Goal: Task Accomplishment & Management: Manage account settings

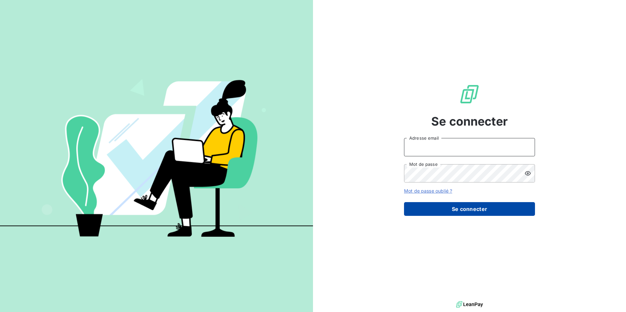
type input "natacha.procter@met.com"
click at [456, 209] on button "Se connecter" at bounding box center [469, 209] width 131 height 14
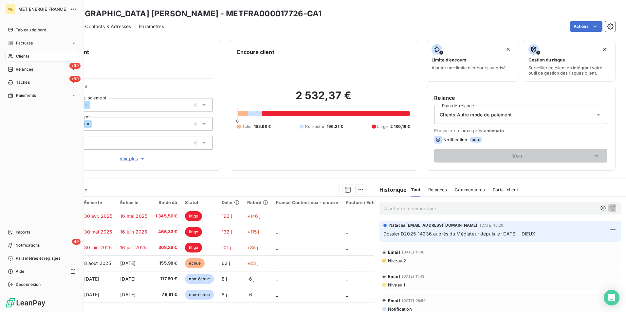
click at [35, 56] on div "Clients" at bounding box center [41, 56] width 73 height 10
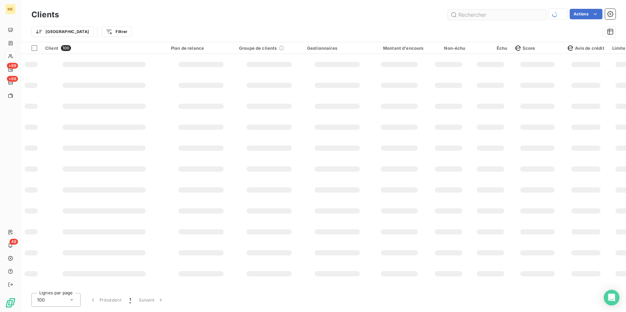
click at [483, 17] on input "text" at bounding box center [497, 14] width 98 height 10
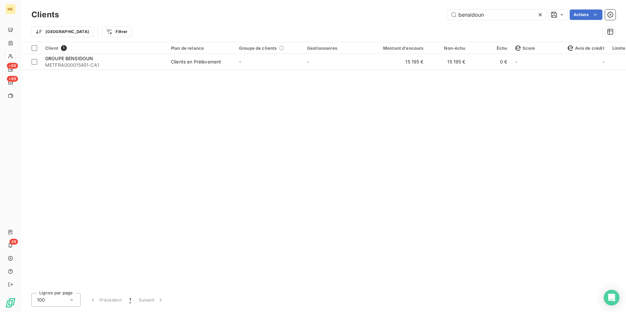
drag, startPoint x: 501, startPoint y: 16, endPoint x: 409, endPoint y: 19, distance: 92.7
click at [409, 19] on div "bensidoun Actions" at bounding box center [341, 14] width 549 height 10
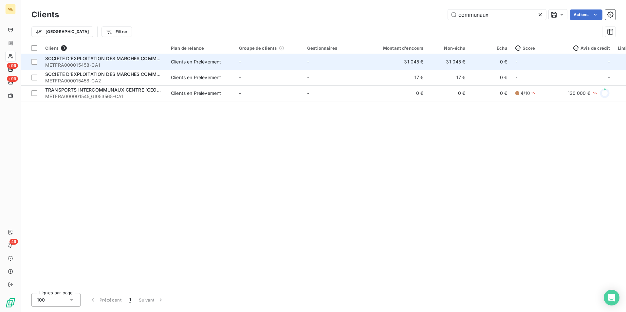
type input "communaux"
click at [203, 65] on td "Clients en Prélèvement" at bounding box center [201, 62] width 68 height 16
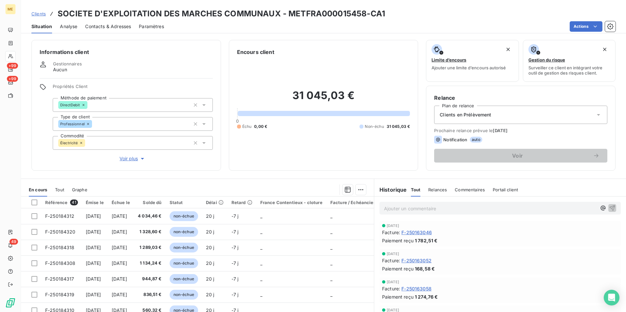
click at [434, 192] on span "Relances" at bounding box center [437, 189] width 19 height 5
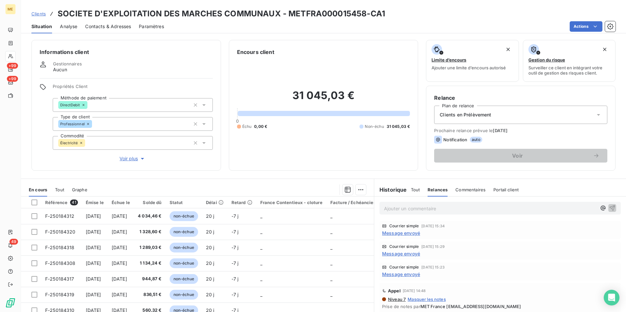
click at [406, 273] on span "Message envoyé" at bounding box center [401, 274] width 38 height 7
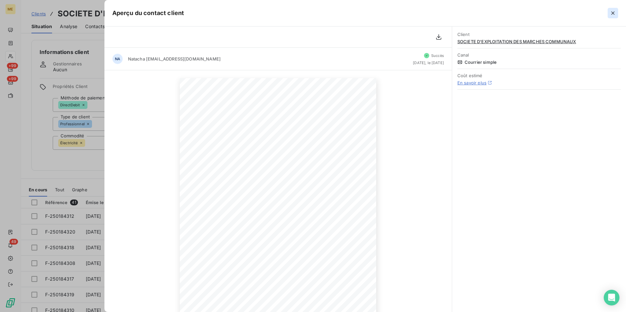
click at [615, 13] on icon "button" at bounding box center [613, 13] width 7 height 7
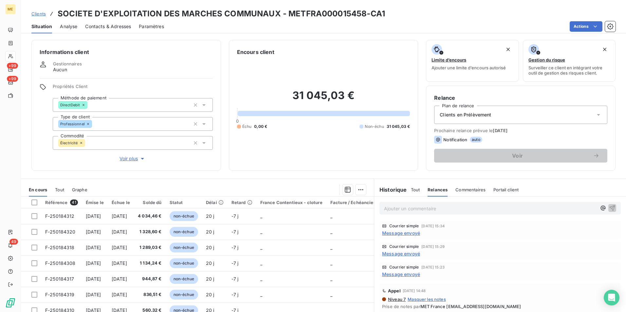
click at [409, 253] on span "Message envoyé" at bounding box center [401, 254] width 38 height 7
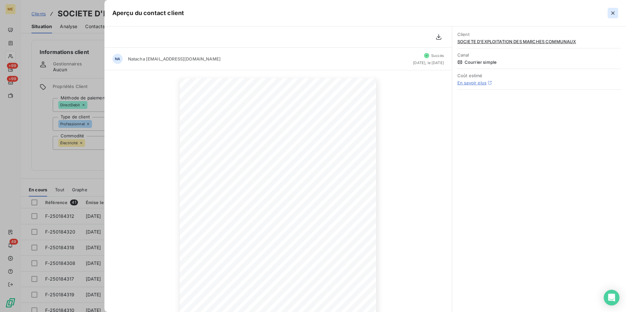
click at [613, 12] on icon "button" at bounding box center [613, 13] width 7 height 7
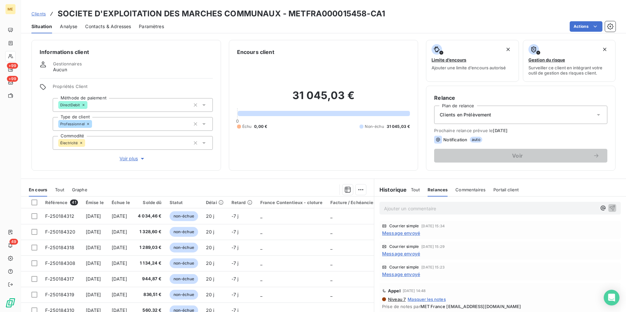
click at [413, 233] on span "Message envoyé" at bounding box center [401, 233] width 38 height 7
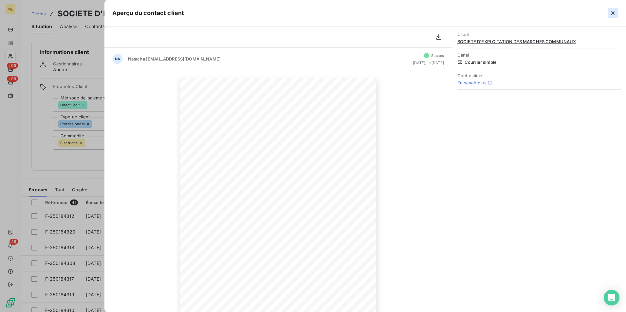
click at [610, 14] on icon "button" at bounding box center [613, 13] width 7 height 7
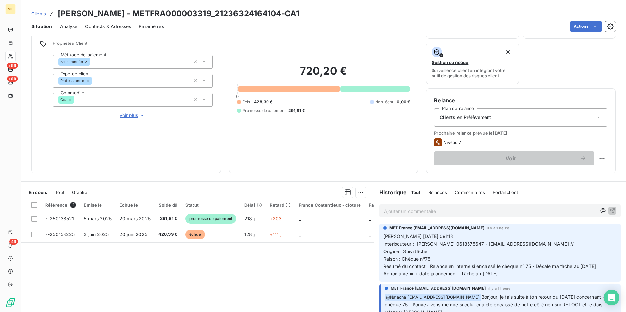
click at [385, 216] on div "Ajouter un commentaire ﻿" at bounding box center [500, 211] width 241 height 13
click at [385, 214] on p "Ajouter un commentaire ﻿" at bounding box center [490, 211] width 213 height 8
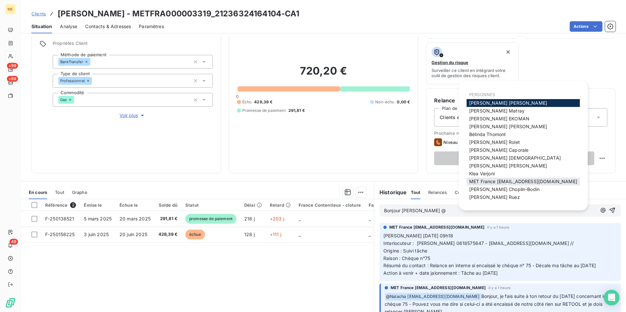
click at [497, 181] on span "MET France [EMAIL_ADDRESS][DOMAIN_NAME]" at bounding box center [523, 182] width 108 height 6
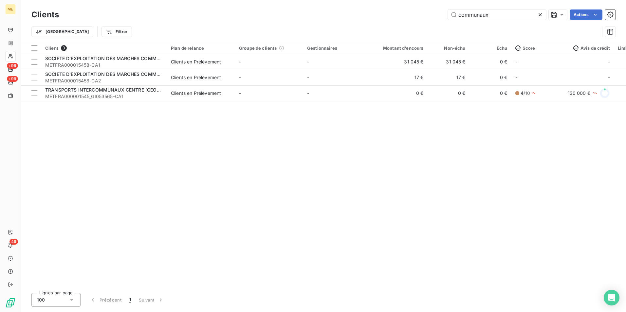
drag, startPoint x: 500, startPoint y: 17, endPoint x: 424, endPoint y: 24, distance: 76.7
click at [424, 24] on div "Clients communaux Actions Trier Filtrer" at bounding box center [323, 25] width 584 height 34
type input "50012377179404"
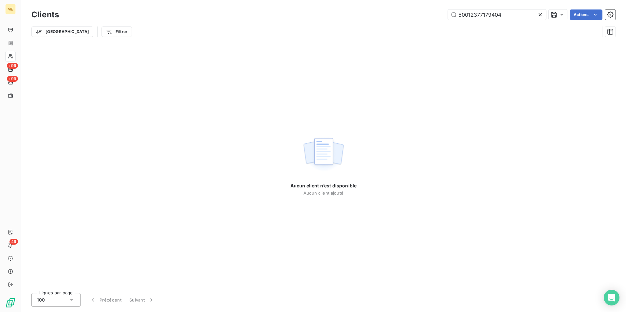
drag, startPoint x: 516, startPoint y: 17, endPoint x: 388, endPoint y: 20, distance: 128.1
click at [388, 20] on div "Clients 50012377179404 Actions" at bounding box center [323, 15] width 584 height 14
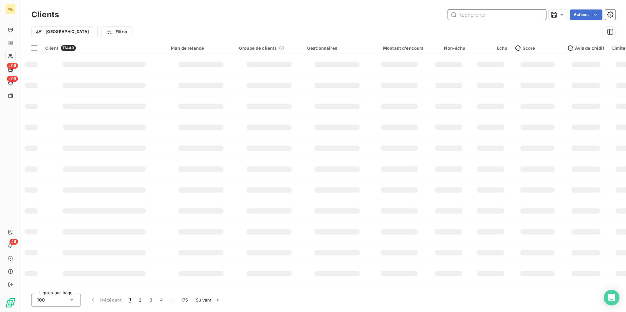
click at [468, 15] on input "text" at bounding box center [497, 14] width 98 height 10
type input "l"
type input "a"
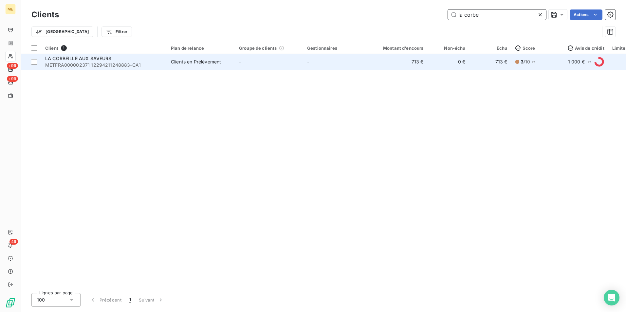
type input "la corbe"
click at [208, 59] on div "Clients en Prélèvement" at bounding box center [196, 62] width 50 height 7
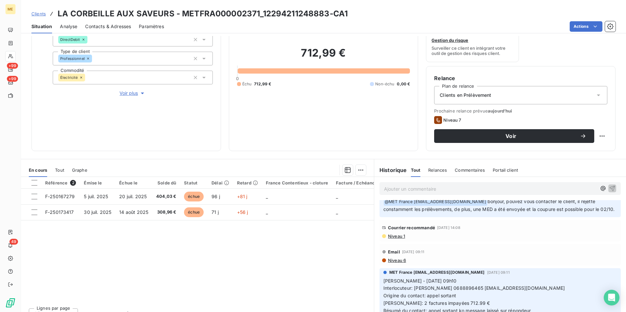
scroll to position [295, 0]
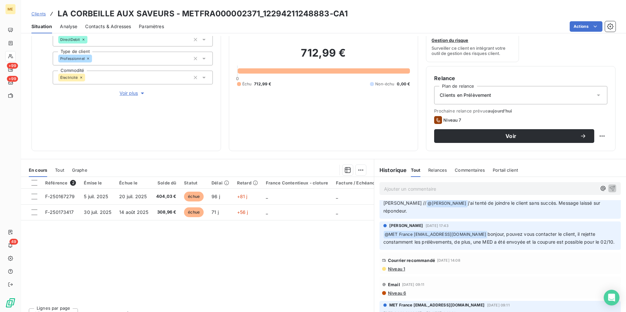
drag, startPoint x: 529, startPoint y: 236, endPoint x: 599, endPoint y: 244, distance: 70.6
click at [599, 244] on p "﻿ @ MET France met-france@recouvrement.met.com bonjour, pouvez vous contacter l…" at bounding box center [499, 238] width 233 height 15
drag, startPoint x: 599, startPoint y: 244, endPoint x: 498, endPoint y: 239, distance: 101.3
click at [498, 239] on p "﻿ @ MET France met-france@recouvrement.met.com bonjour, pouvez vous contacter l…" at bounding box center [499, 238] width 233 height 15
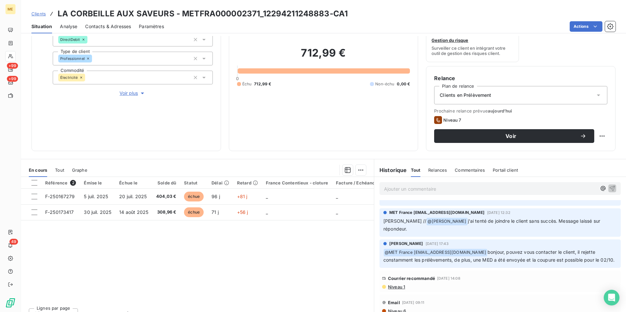
scroll to position [262, 0]
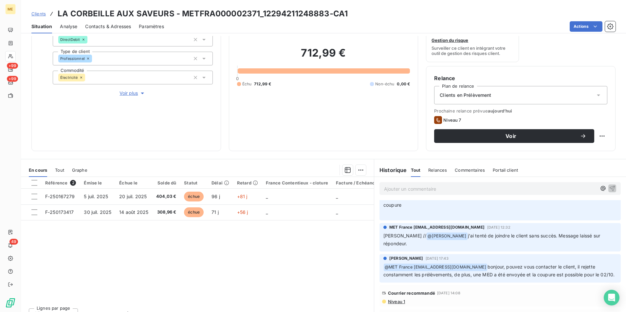
click at [285, 10] on h3 "LA CORBEILLE AUX SAVEURS - METFRA000002371_12294211248883-CA1" at bounding box center [203, 14] width 290 height 12
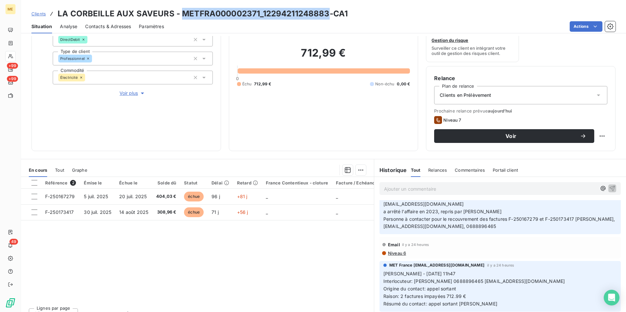
scroll to position [0, 0]
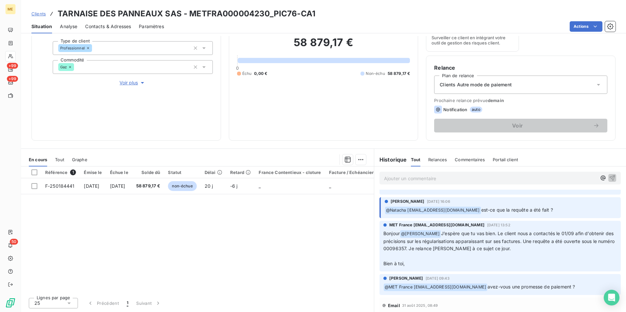
scroll to position [196, 0]
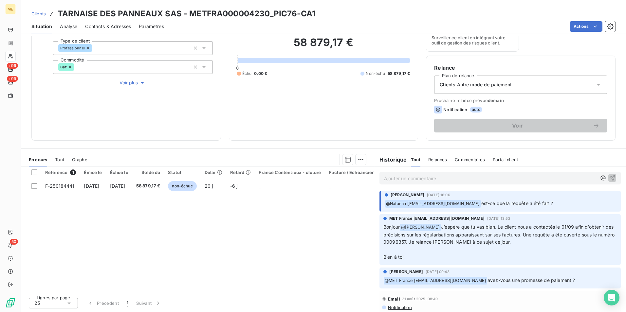
click at [409, 234] on span "J’espère que tu vas bien. Le client nous a contactés le 01/09 afin d’obtenir de…" at bounding box center [499, 234] width 232 height 21
copy span "00096357"
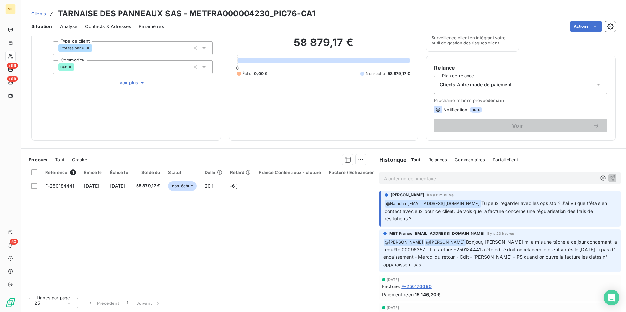
scroll to position [0, 0]
click at [446, 176] on p "Ajouter un commentaire ﻿" at bounding box center [490, 179] width 213 height 8
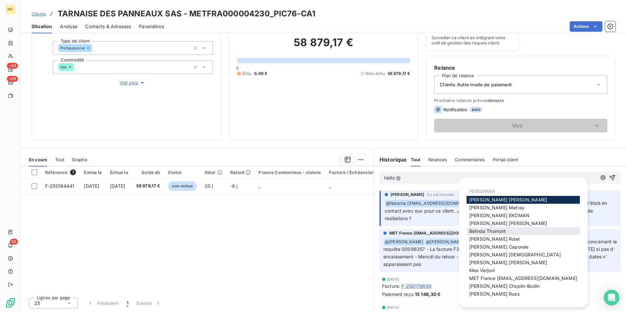
click at [491, 232] on span "Bélinda Thomont" at bounding box center [487, 232] width 37 height 6
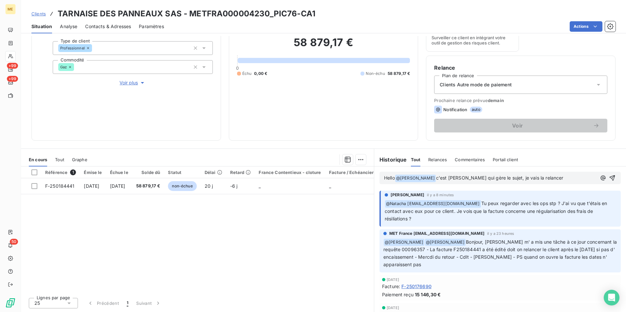
click at [499, 177] on span "c'est Maeva qui gère le sujet, je vais la relancer" at bounding box center [499, 178] width 127 height 6
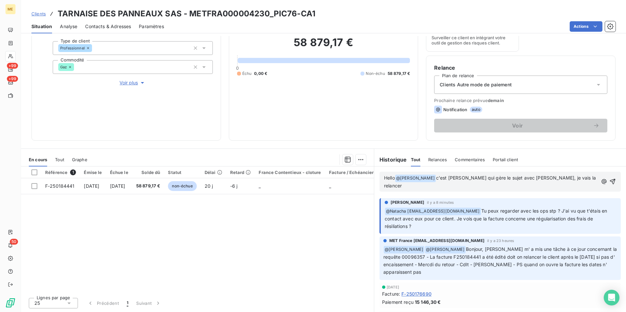
click at [575, 179] on p "Hello @ Bélinda Thomont ﻿ c'est Maeva qui gère le sujet avec Edouard, je vais l…" at bounding box center [491, 182] width 214 height 15
click at [610, 179] on icon "button" at bounding box center [613, 182] width 6 height 6
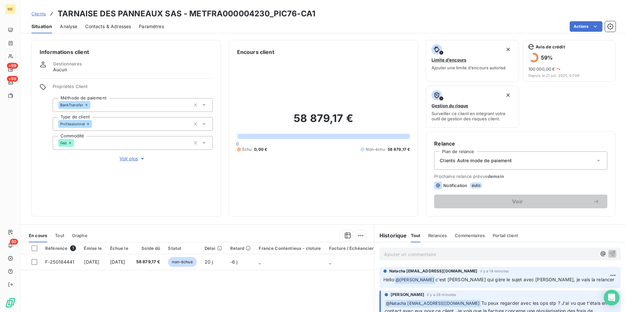
click at [9, 14] on div "ME" at bounding box center [10, 9] width 10 height 10
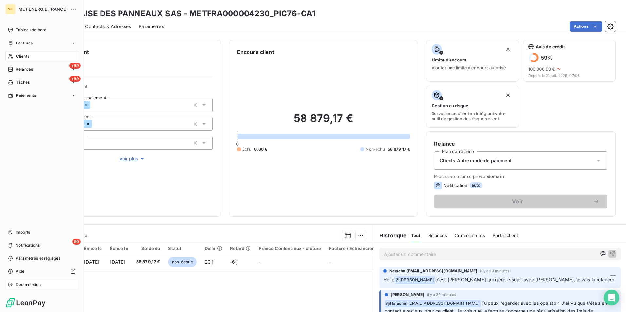
click at [24, 285] on span "Déconnexion" at bounding box center [28, 285] width 25 height 6
